Goal: Browse casually: Explore the website without a specific task or goal

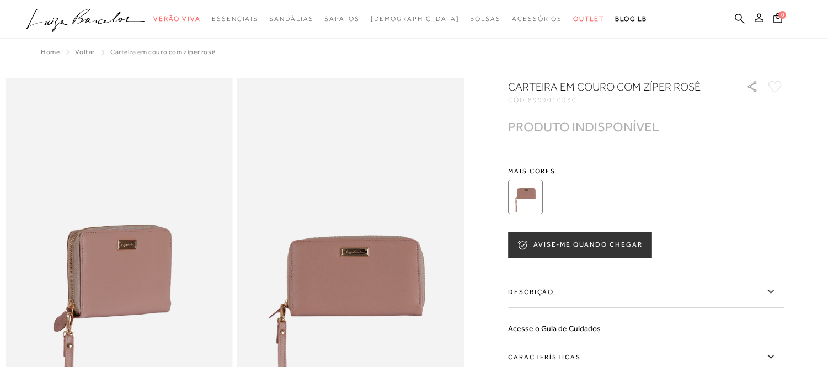
scroll to position [122, 0]
